Goal: Navigation & Orientation: Go to known website

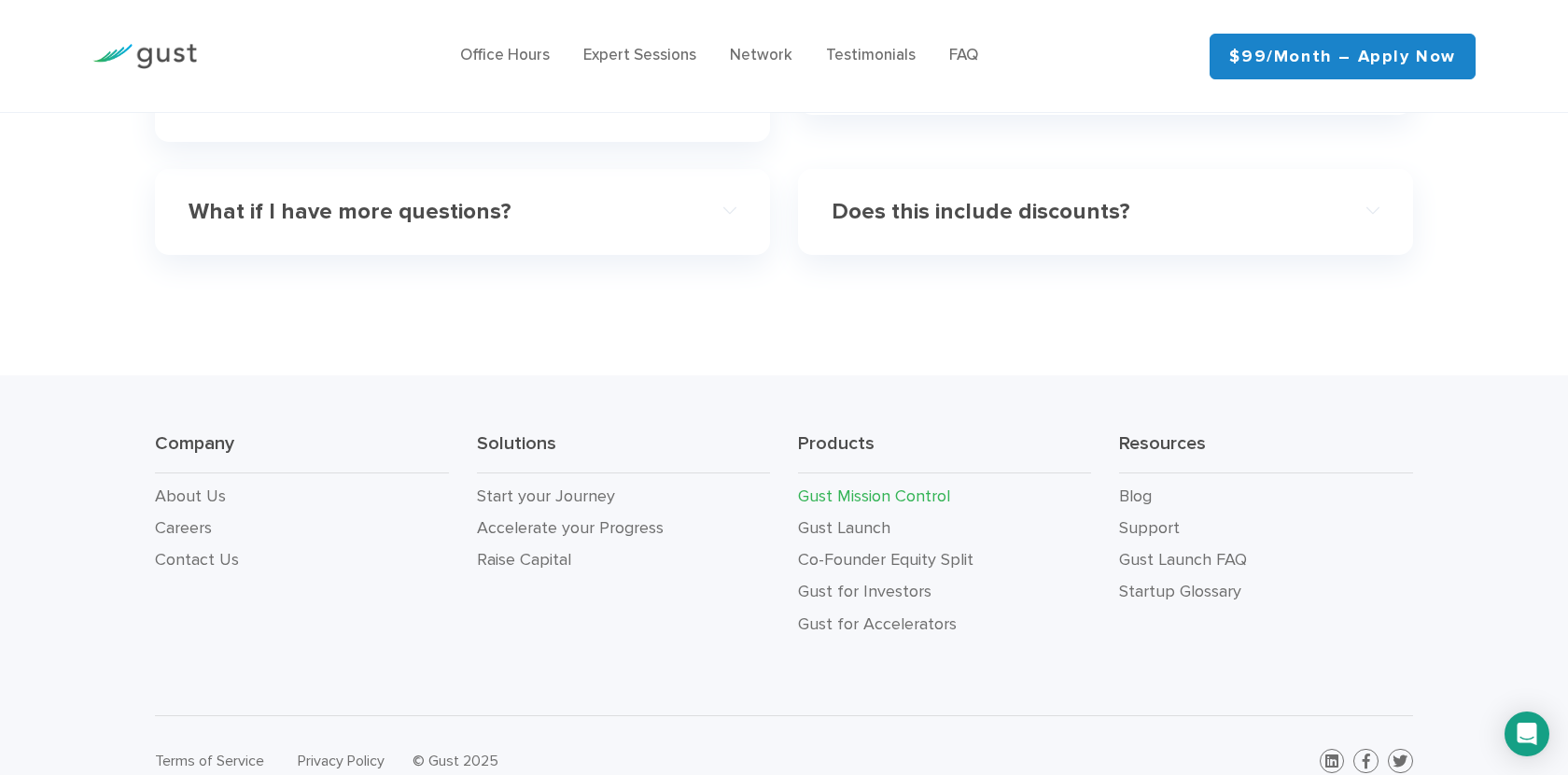
scroll to position [5924, 0]
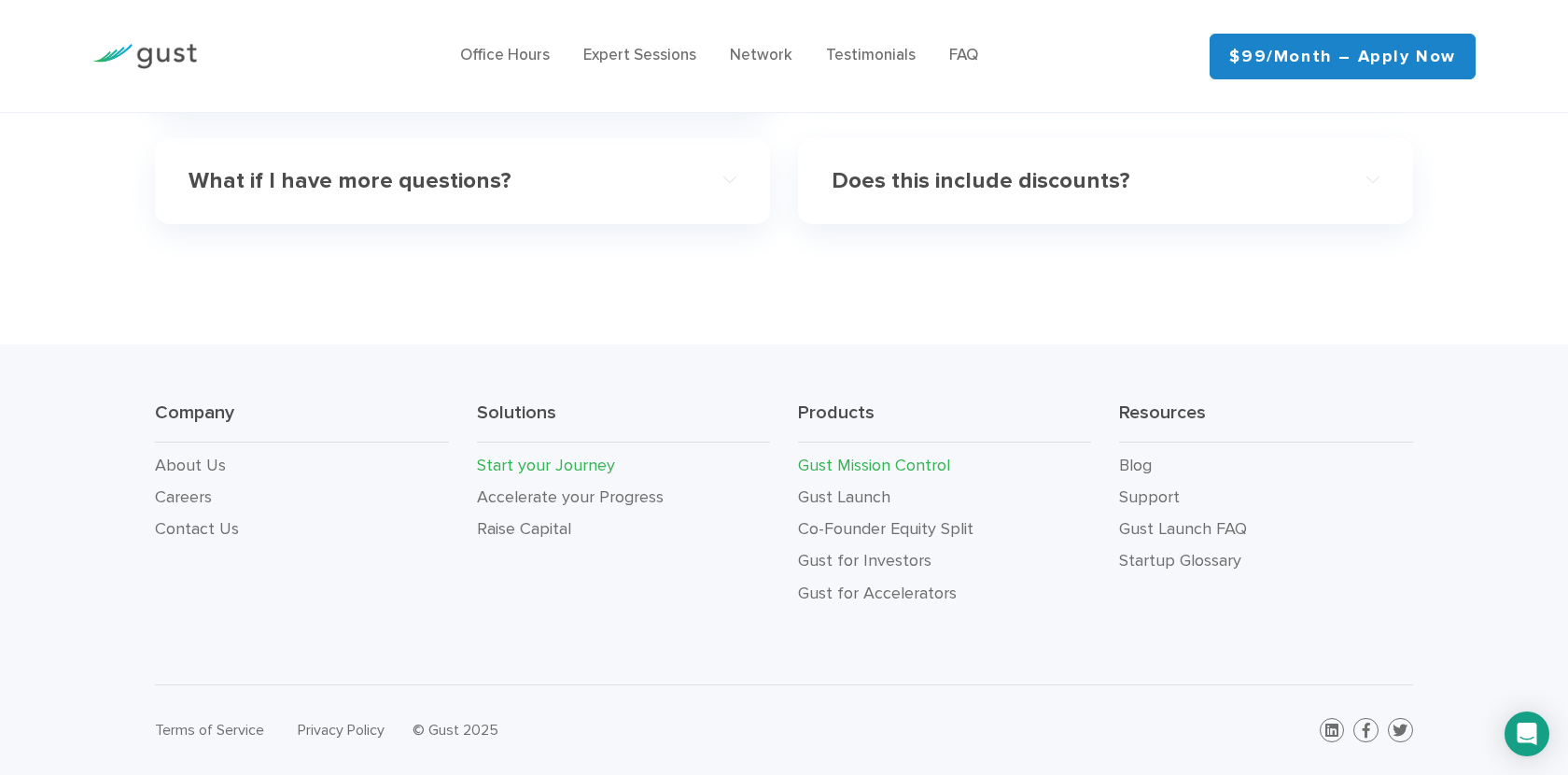
click at [556, 460] on link "Start your Journey" at bounding box center [546, 465] width 138 height 20
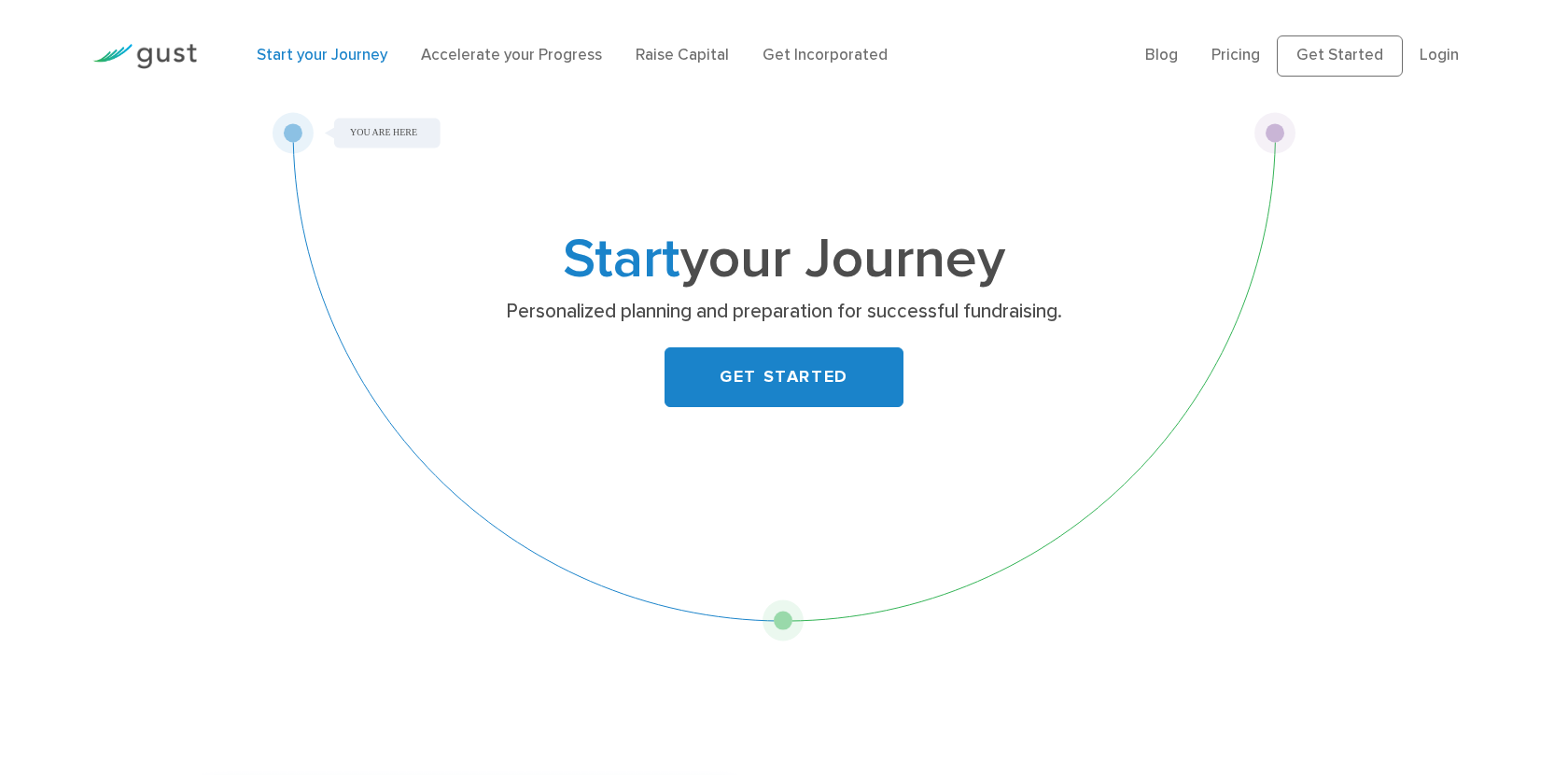
click at [143, 49] on img at bounding box center [145, 57] width 104 height 26
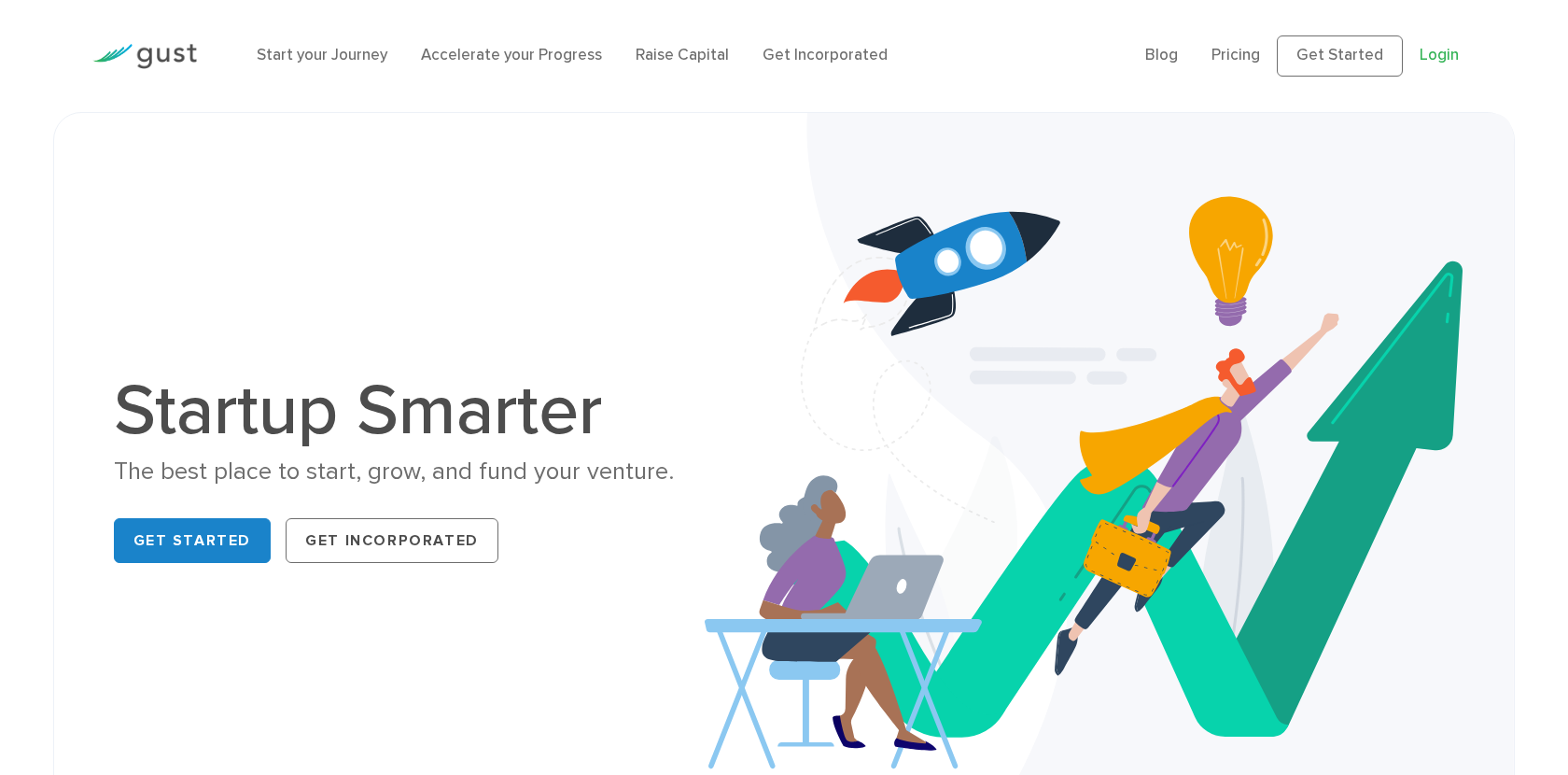
click at [1452, 59] on link "Login" at bounding box center [1439, 54] width 39 height 19
